Goal: Task Accomplishment & Management: Manage account settings

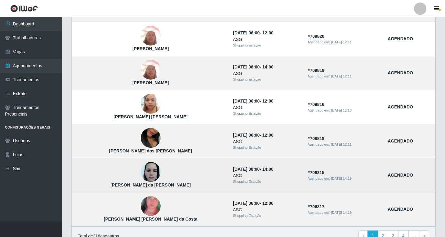
scroll to position [411, 0]
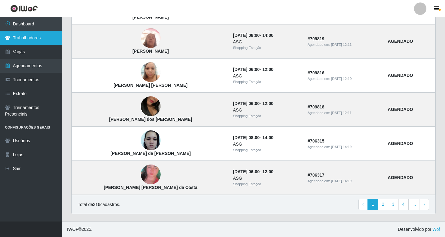
click at [26, 38] on link "Trabalhadores" at bounding box center [31, 38] width 62 height 14
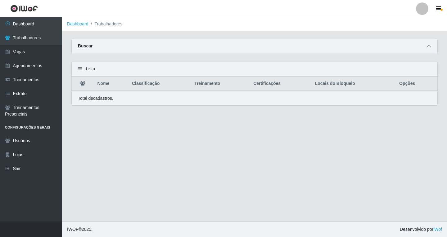
click at [429, 46] on icon at bounding box center [428, 46] width 4 height 4
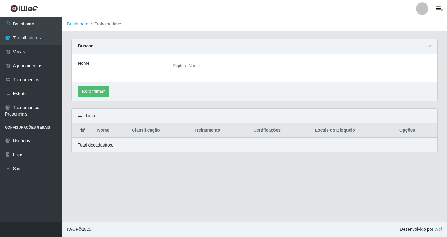
drag, startPoint x: 126, startPoint y: 90, endPoint x: 127, endPoint y: 79, distance: 11.8
click at [127, 85] on div "Confirmar" at bounding box center [255, 91] width 366 height 19
drag, startPoint x: 122, startPoint y: 58, endPoint x: 122, endPoint y: 54, distance: 4.1
click at [122, 55] on div "Nome" at bounding box center [255, 68] width 366 height 28
drag, startPoint x: 135, startPoint y: 90, endPoint x: 132, endPoint y: 98, distance: 8.5
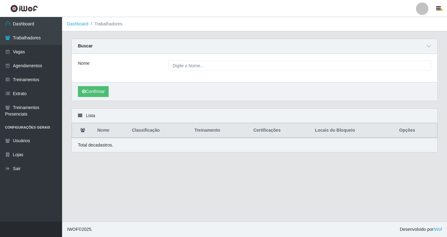
click at [134, 93] on div "Confirmar" at bounding box center [255, 91] width 366 height 19
click at [128, 103] on div "Carregando... Buscar Nome Confirmar" at bounding box center [254, 74] width 375 height 70
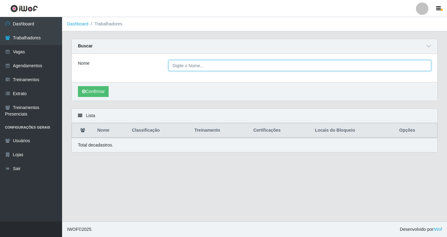
click at [203, 64] on input "Nome" at bounding box center [299, 65] width 263 height 11
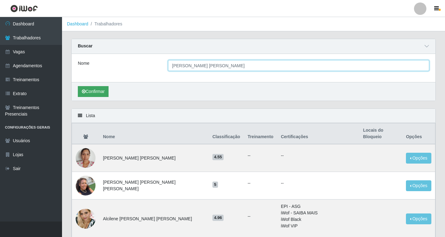
type input "maria alice"
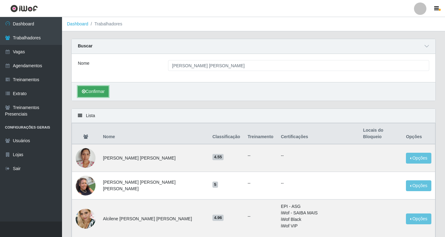
click at [104, 97] on button "Confirmar" at bounding box center [93, 91] width 31 height 11
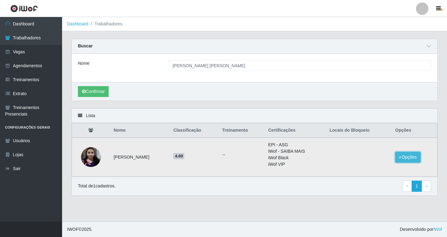
click at [411, 158] on button "Opções" at bounding box center [407, 157] width 25 height 11
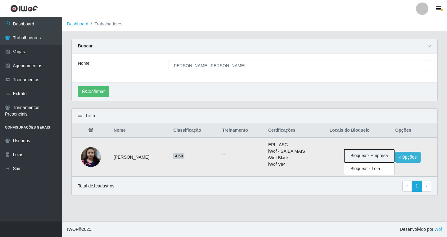
click at [372, 156] on button "Bloquear - Empresa" at bounding box center [369, 156] width 50 height 13
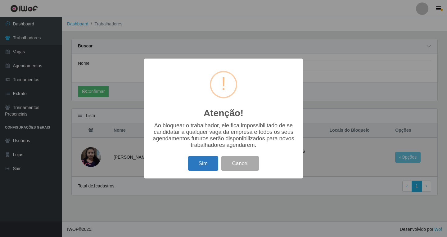
click at [195, 167] on button "Sim" at bounding box center [203, 163] width 30 height 15
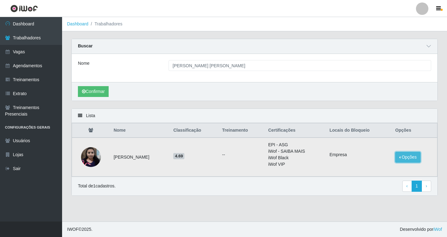
click at [402, 160] on button "Opções" at bounding box center [407, 157] width 25 height 11
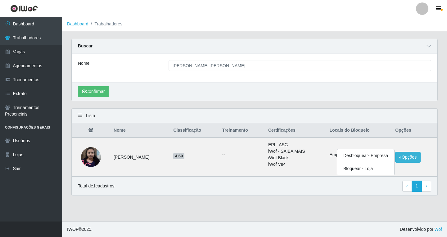
click at [352, 207] on main "Dashboard Trabalhadores Carregando... Buscar Nome maria alice Confirmar Lista N…" at bounding box center [254, 119] width 385 height 205
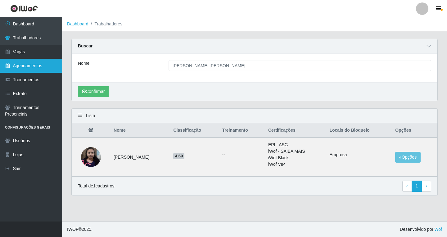
click at [31, 65] on link "Agendamentos" at bounding box center [31, 66] width 62 height 14
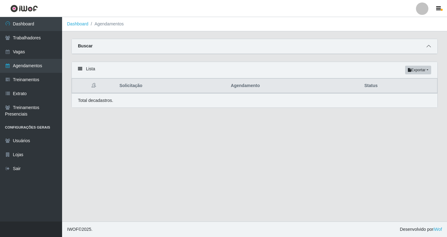
click at [429, 49] on span at bounding box center [428, 46] width 7 height 7
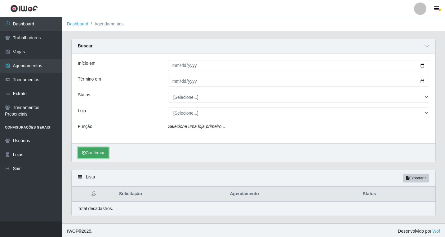
click at [101, 155] on button "Confirmar" at bounding box center [93, 153] width 31 height 11
click at [98, 154] on button "Confirmar" at bounding box center [93, 153] width 31 height 11
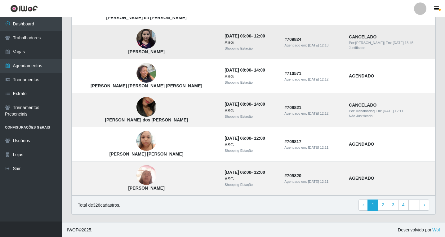
scroll to position [519, 0]
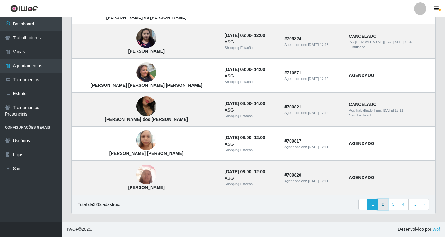
click at [386, 206] on link "2" at bounding box center [383, 204] width 11 height 11
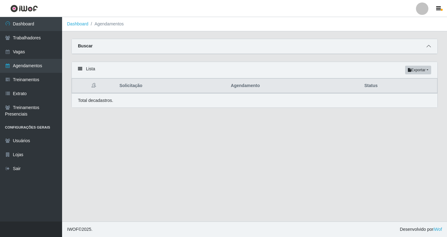
click at [427, 48] on icon at bounding box center [428, 46] width 4 height 4
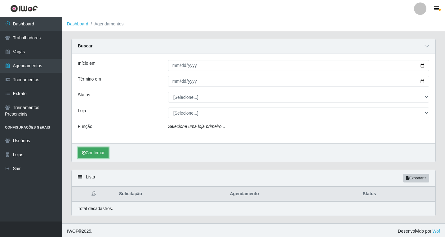
click at [99, 155] on button "Confirmar" at bounding box center [93, 153] width 31 height 11
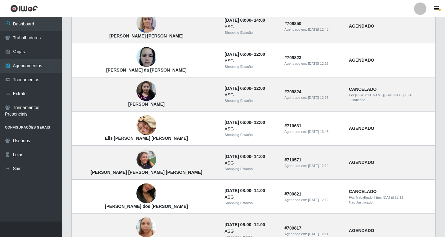
scroll to position [519, 0]
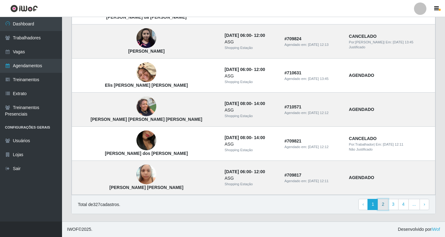
click at [385, 204] on link "2" at bounding box center [383, 204] width 11 height 11
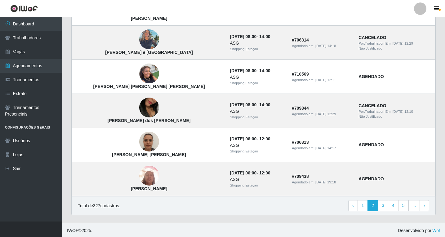
scroll to position [411, 0]
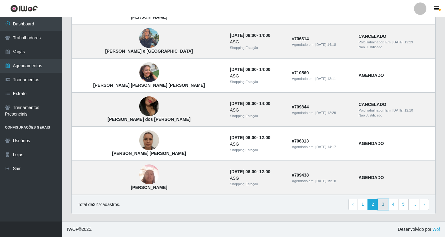
click at [387, 206] on link "3" at bounding box center [383, 204] width 11 height 11
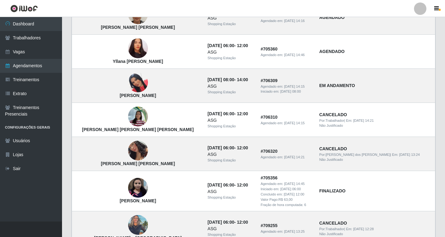
scroll to position [124, 0]
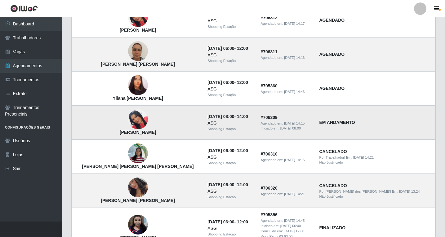
click at [128, 120] on img at bounding box center [138, 119] width 20 height 35
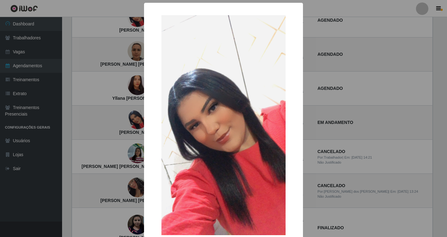
click at [85, 119] on div "× Maria Eduarda Santiago OK Cancel" at bounding box center [223, 118] width 447 height 237
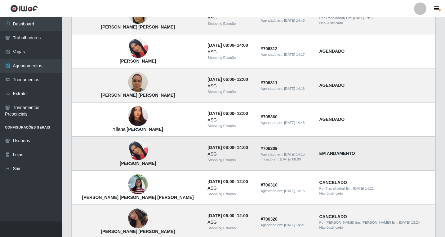
scroll to position [62, 0]
